Goal: Transaction & Acquisition: Subscribe to service/newsletter

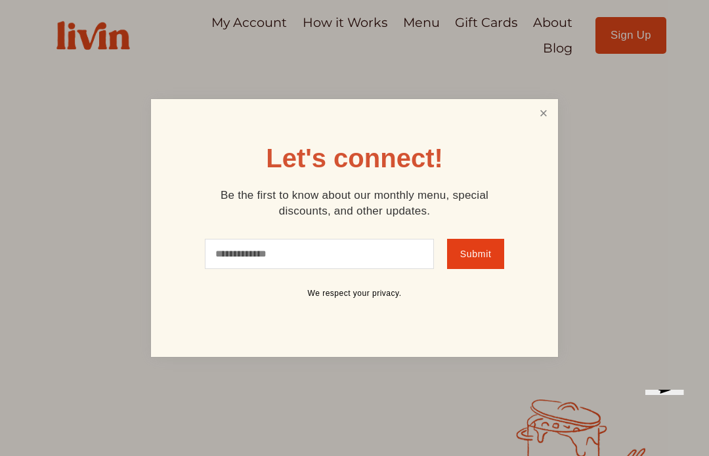
click at [535, 117] on link "Close" at bounding box center [543, 113] width 25 height 24
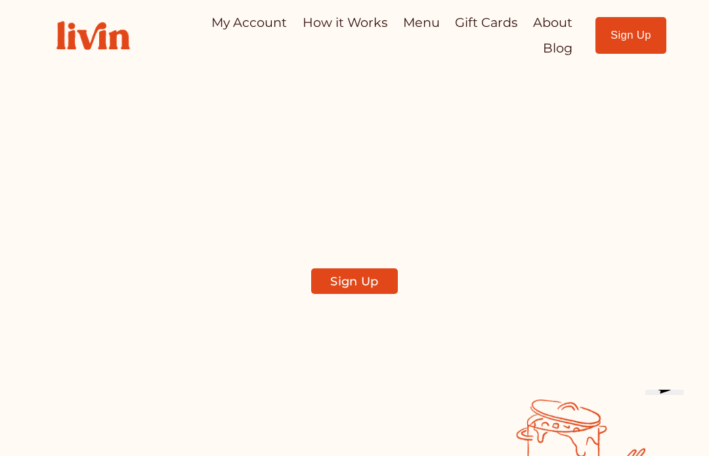
click at [634, 38] on link "Sign Up" at bounding box center [632, 35] width 72 height 37
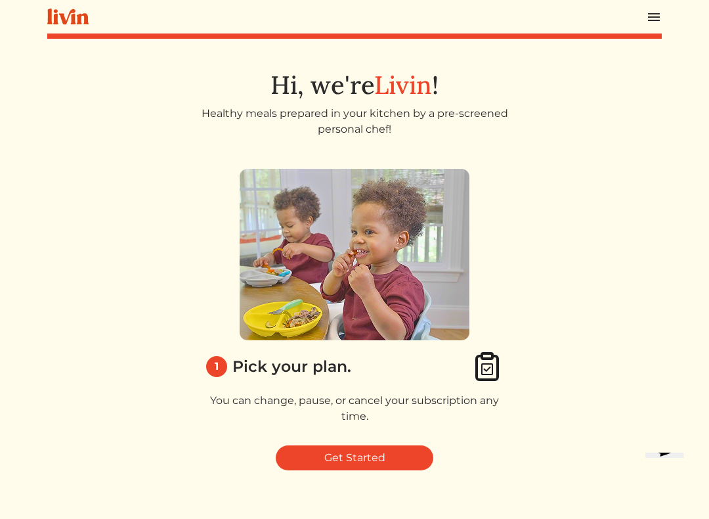
click at [391, 450] on link "Get Started" at bounding box center [355, 457] width 158 height 25
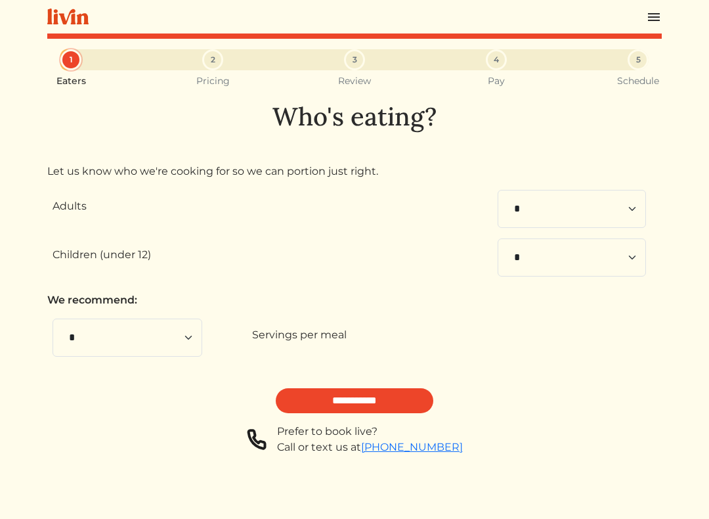
click at [393, 397] on input "**********" at bounding box center [355, 400] width 158 height 25
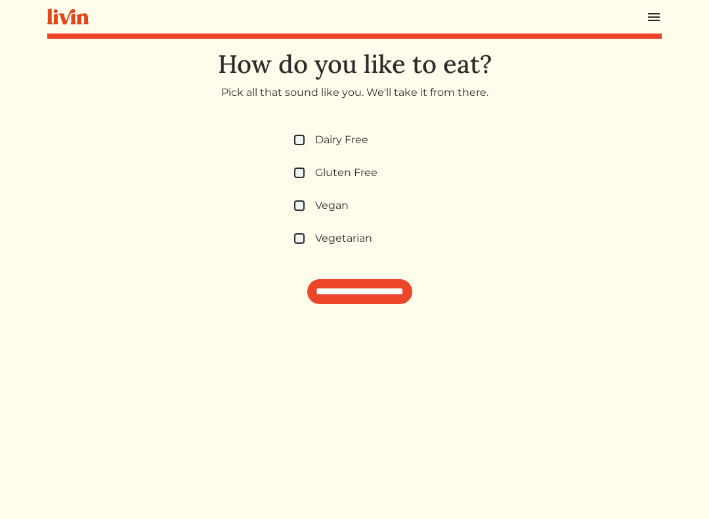
click at [316, 205] on label "Vegan" at bounding box center [331, 206] width 33 height 16
click at [384, 296] on input "**********" at bounding box center [359, 291] width 105 height 25
click at [646, 18] on img at bounding box center [654, 17] width 16 height 16
click at [646, 23] on img at bounding box center [654, 17] width 16 height 16
click at [646, 12] on img at bounding box center [654, 17] width 16 height 16
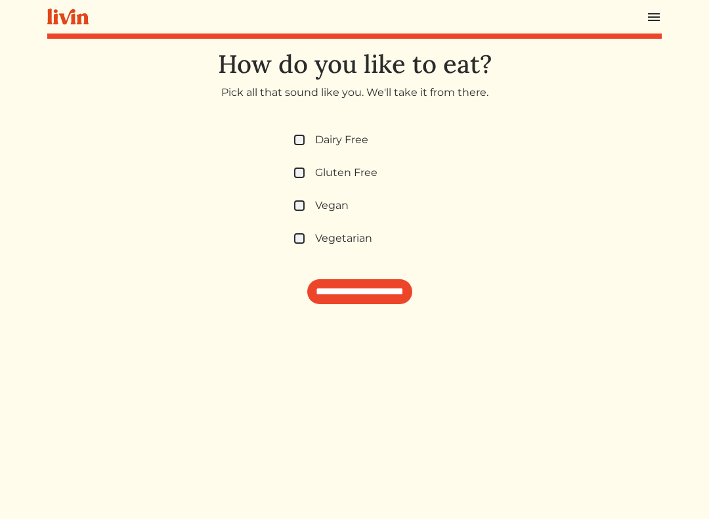
click at [646, 22] on img at bounding box center [654, 17] width 16 height 16
click at [74, 52] on h1 "How do you like to eat?" at bounding box center [354, 64] width 615 height 30
click at [81, 9] on img at bounding box center [67, 17] width 41 height 16
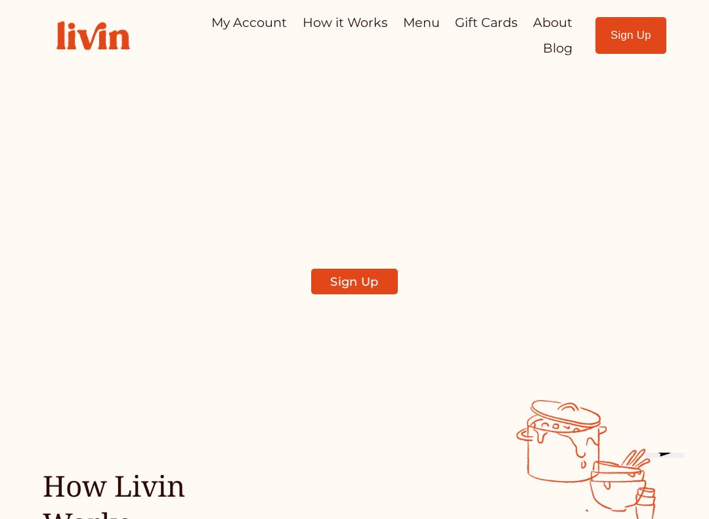
click at [634, 30] on link "Sign Up" at bounding box center [632, 35] width 72 height 37
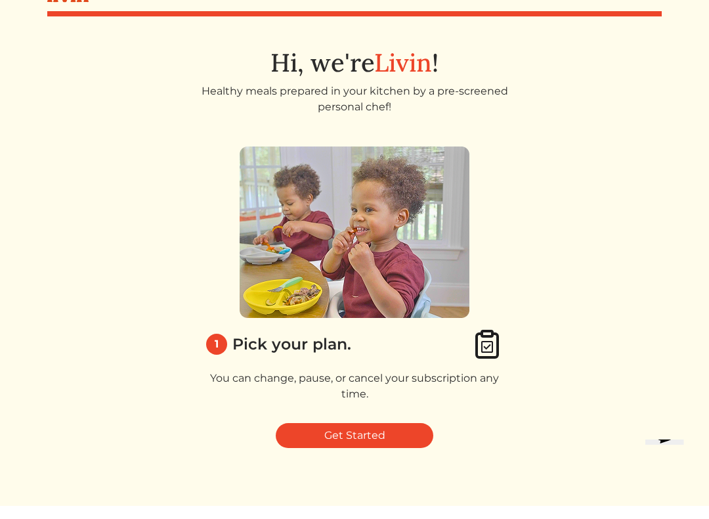
scroll to position [12, 0]
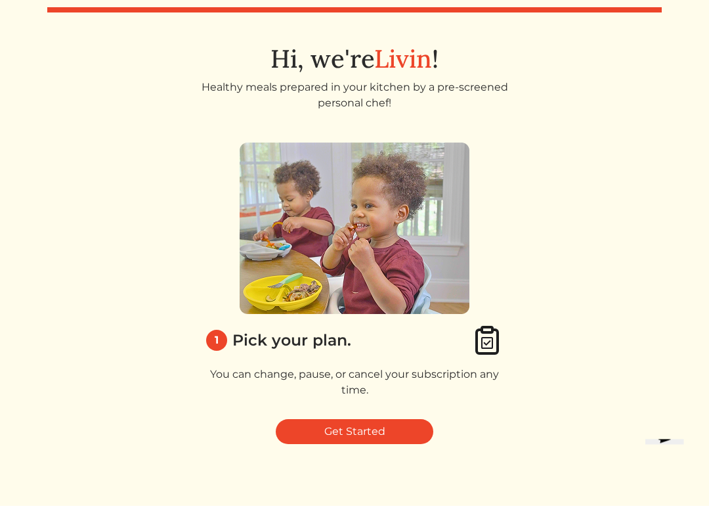
click at [388, 433] on link "Get Started" at bounding box center [355, 445] width 158 height 25
